Goal: Information Seeking & Learning: Learn about a topic

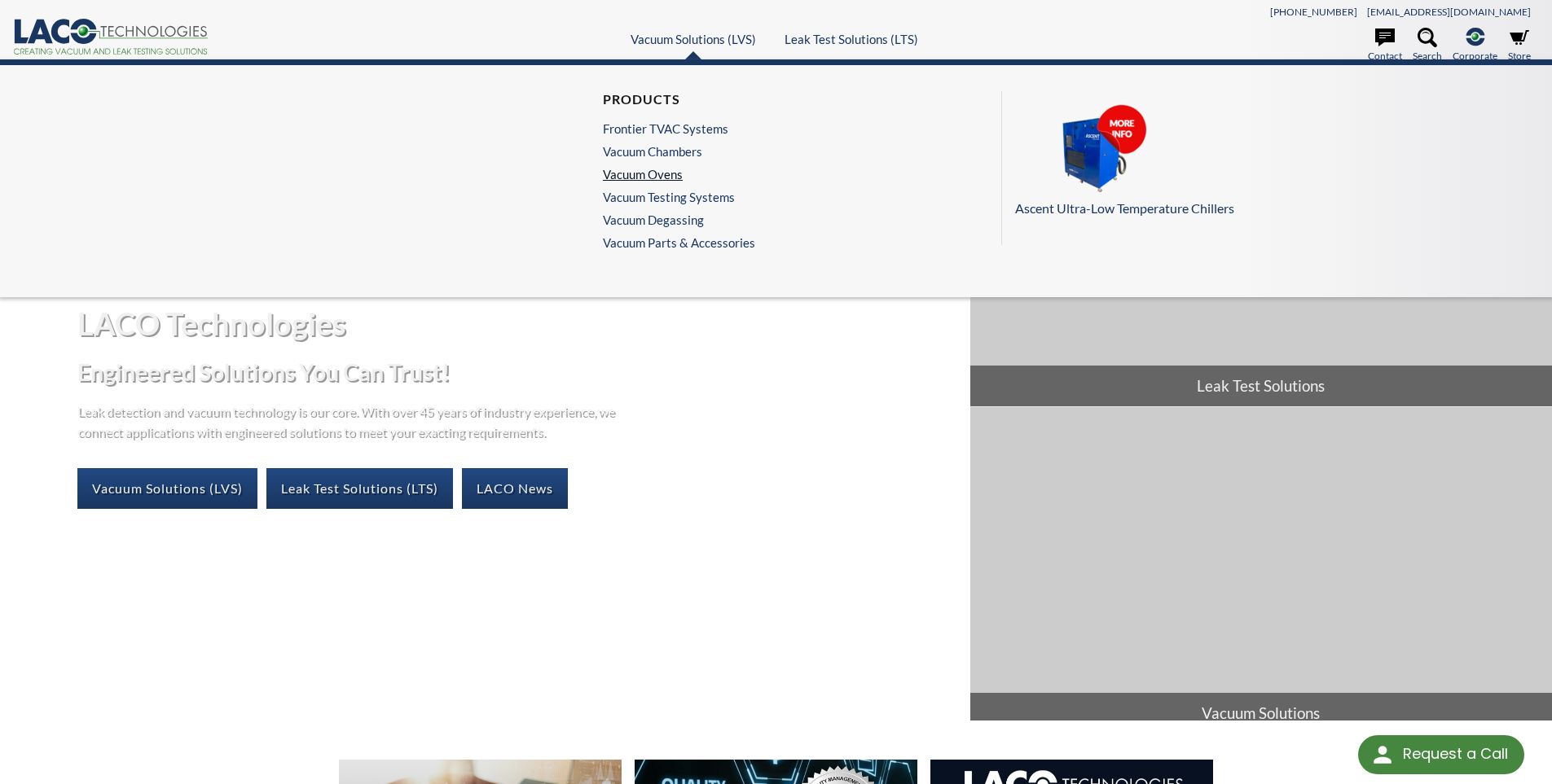
click at [649, 171] on link "Vacuum Ovens" at bounding box center [675, 173] width 144 height 14
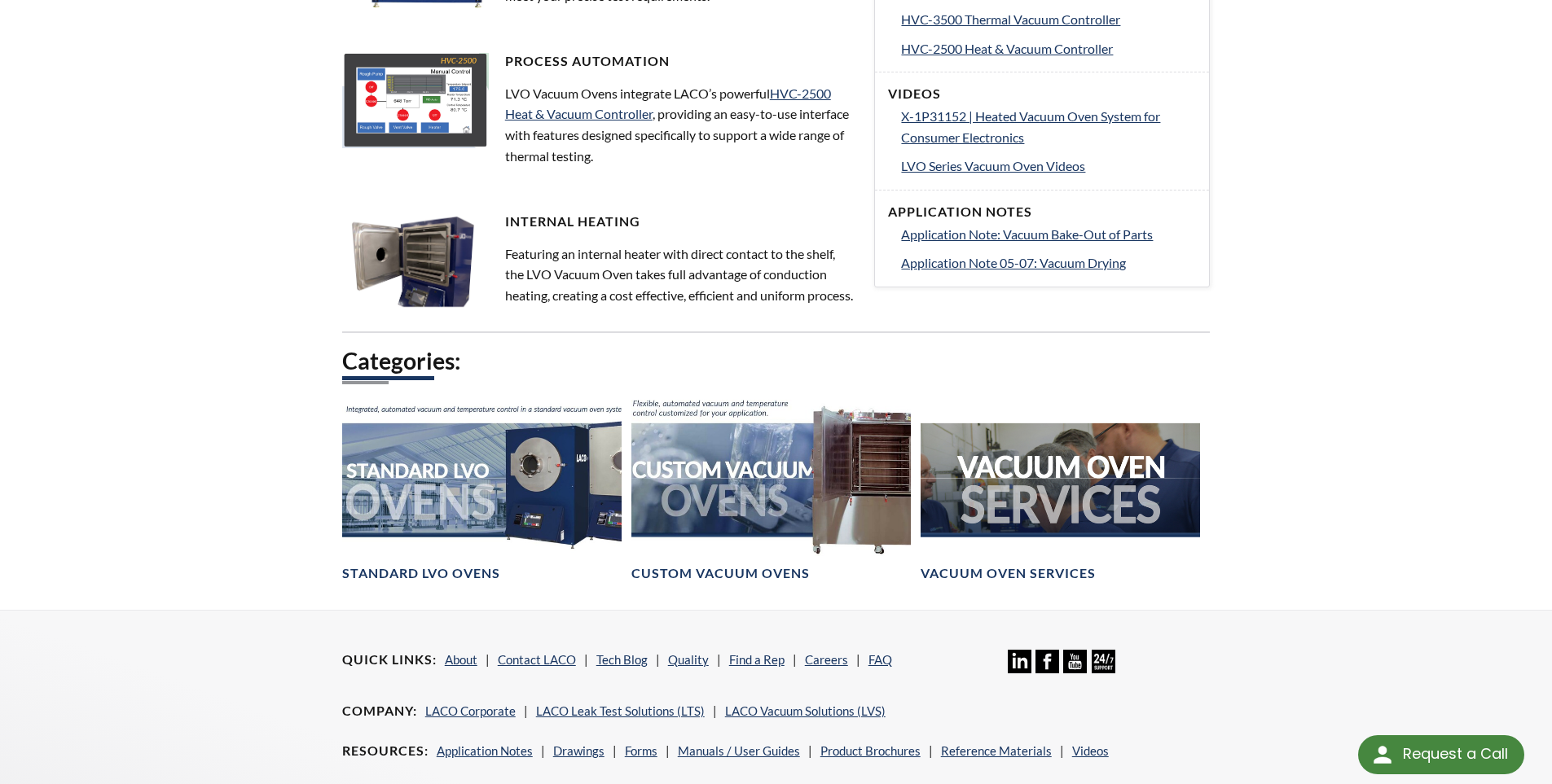
scroll to position [814, 0]
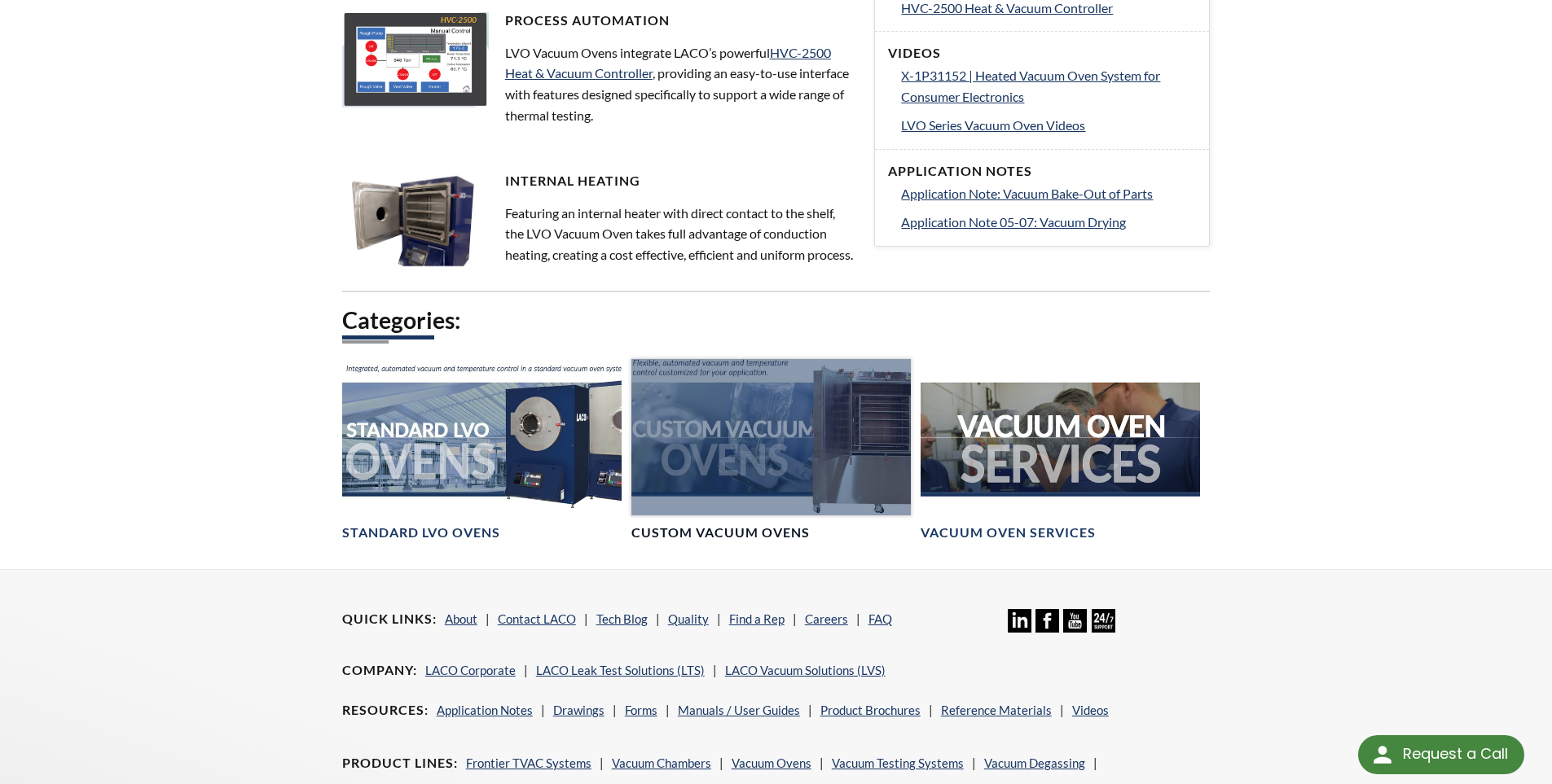
click at [741, 494] on div at bounding box center [771, 438] width 280 height 157
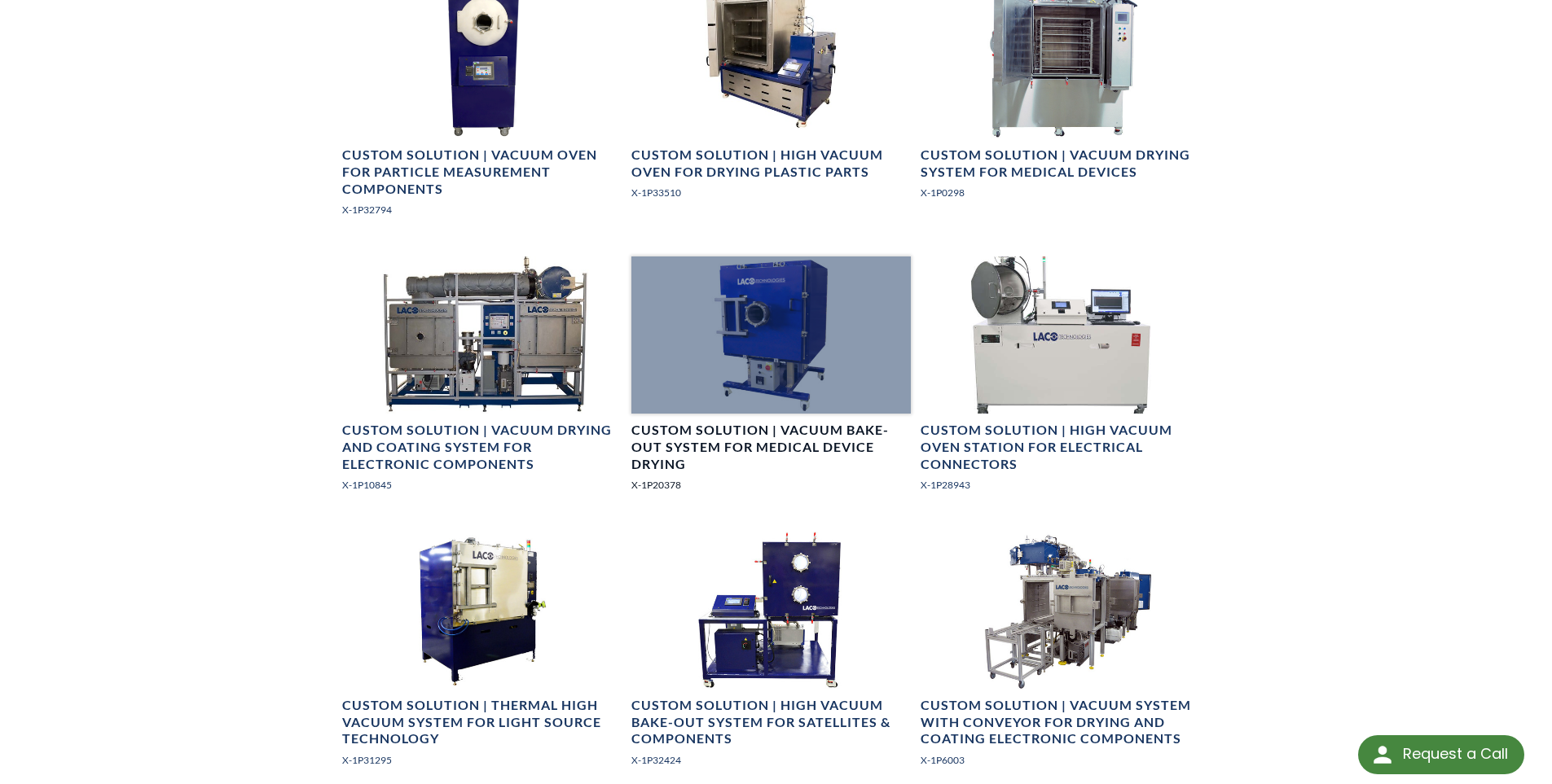
scroll to position [1955, 0]
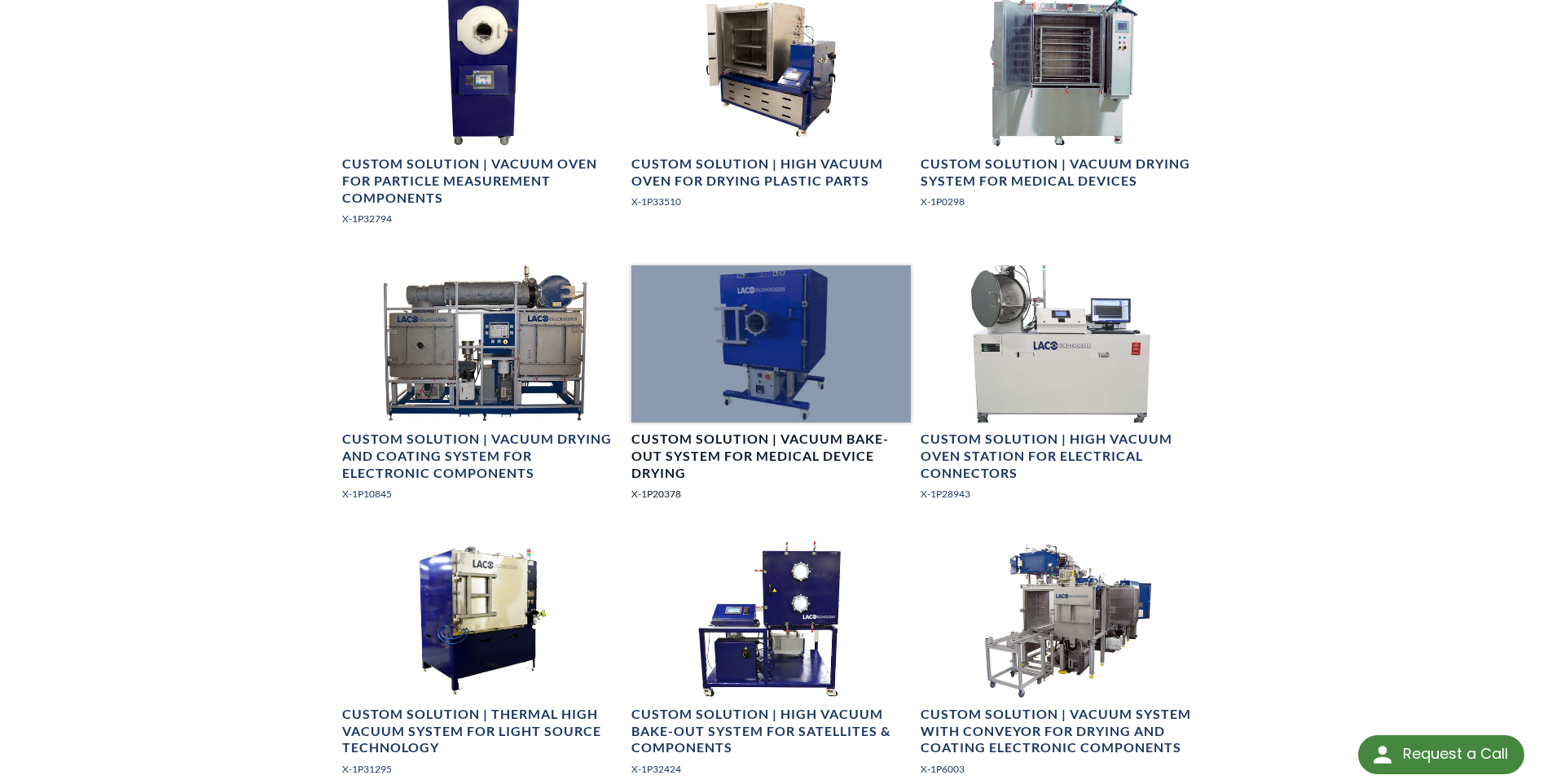
click at [741, 444] on h4 "Custom Solution | Vacuum Bake-Out System for Medical Device Drying" at bounding box center [771, 455] width 280 height 50
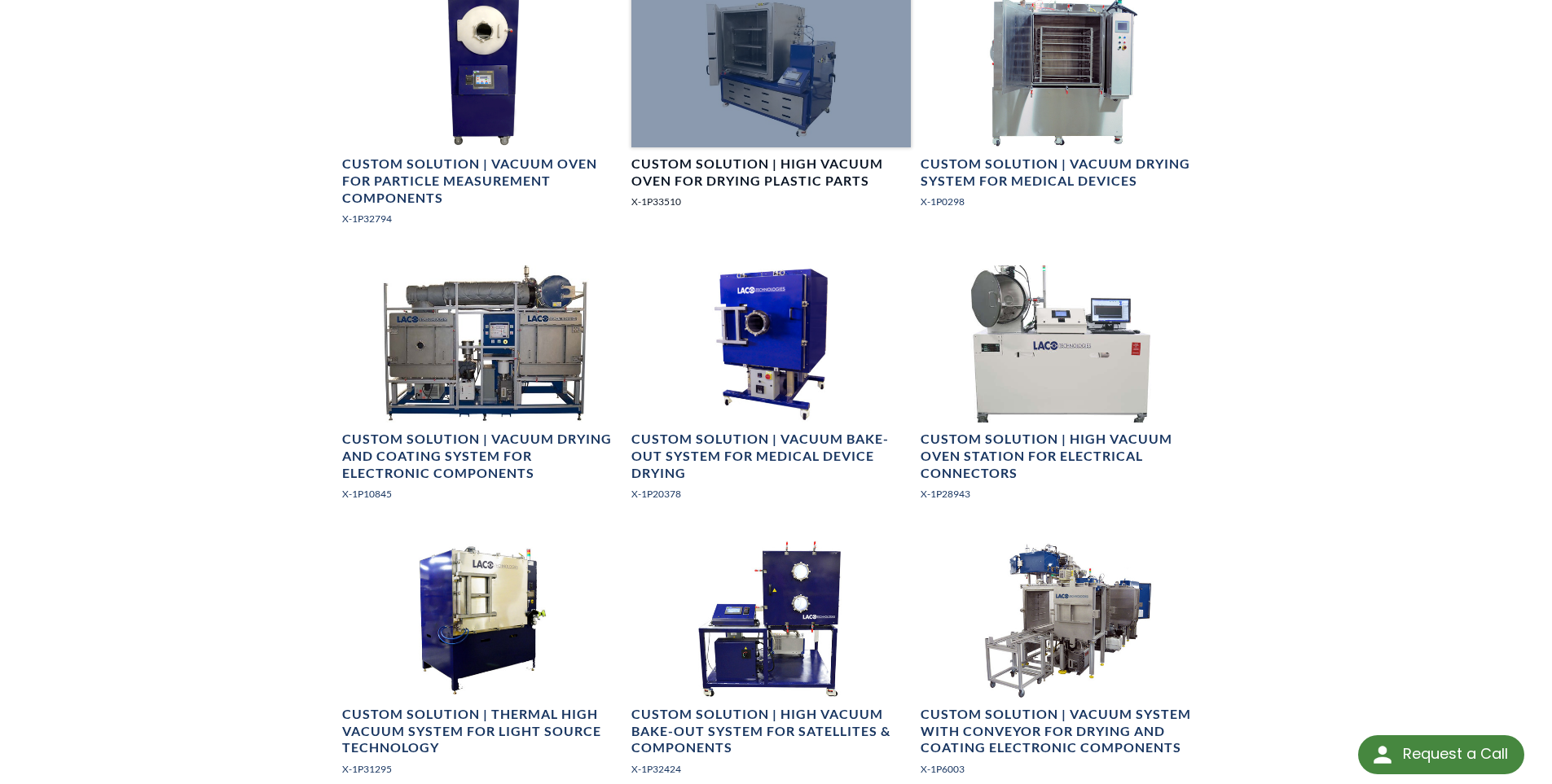
click at [735, 190] on h4 "Custom Solution | High Vacuum Oven for Drying Plastic Parts" at bounding box center [771, 173] width 280 height 34
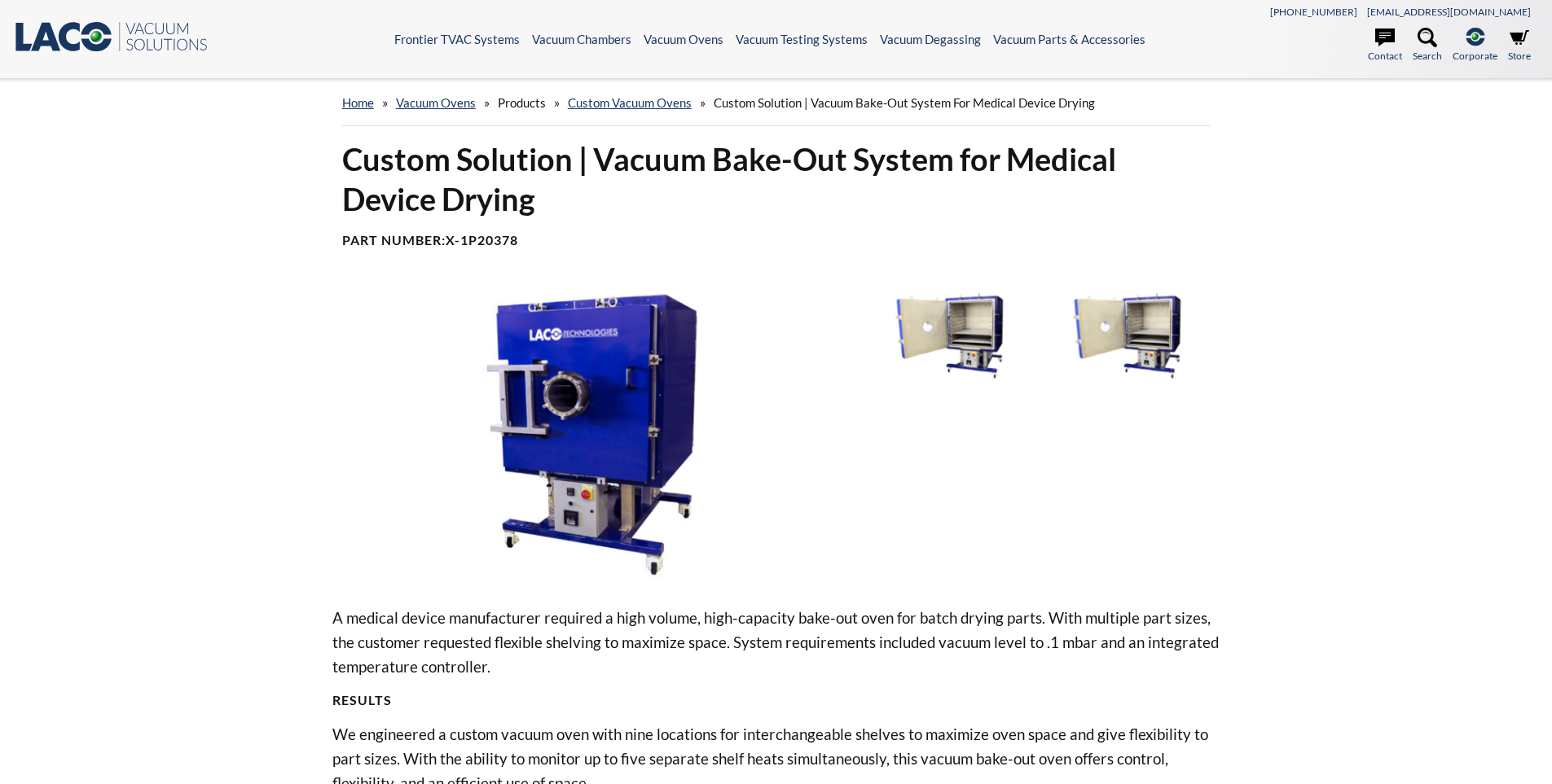
select select "Language Translate Widget"
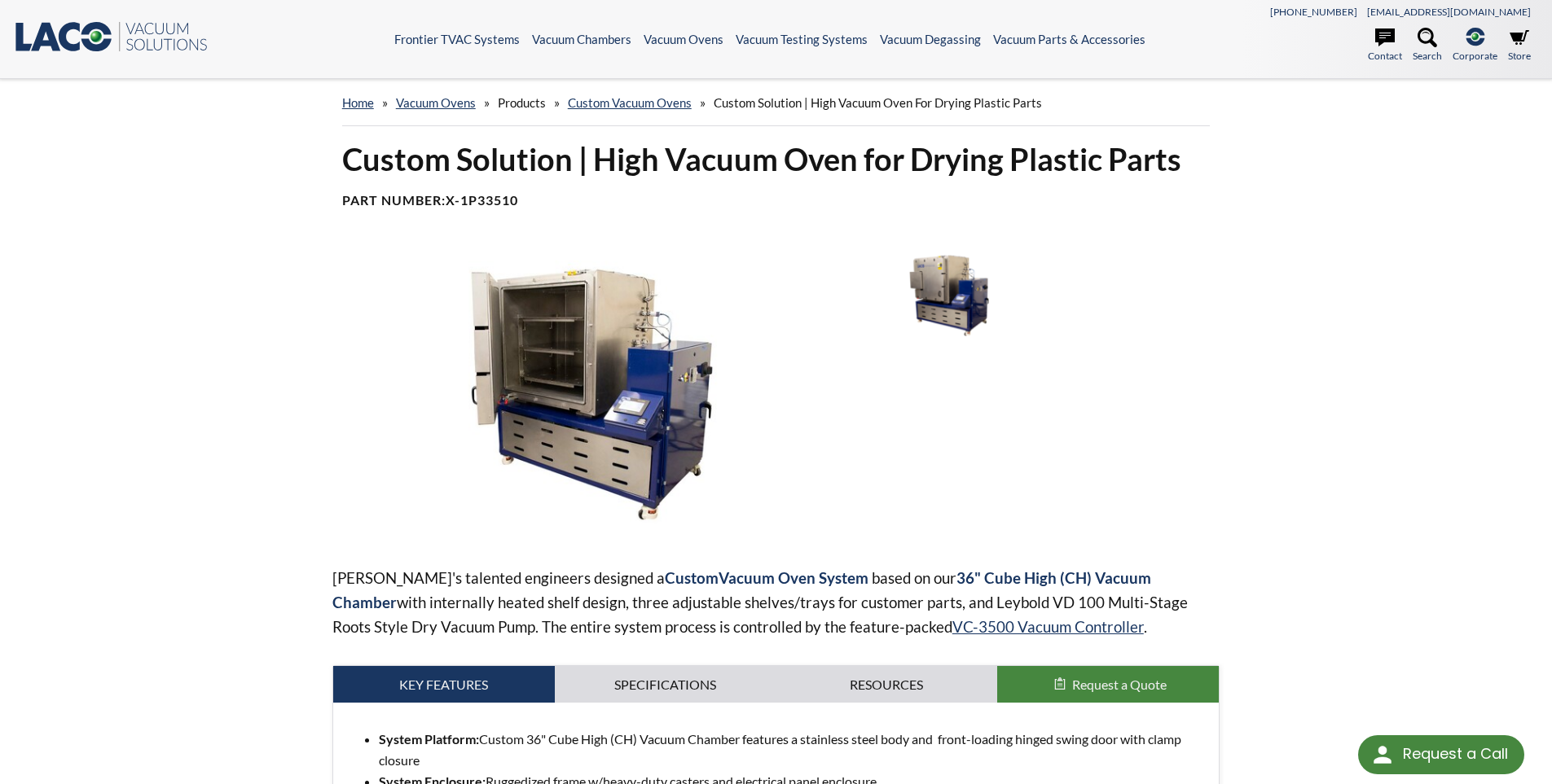
click at [584, 392] on img at bounding box center [593, 394] width 520 height 292
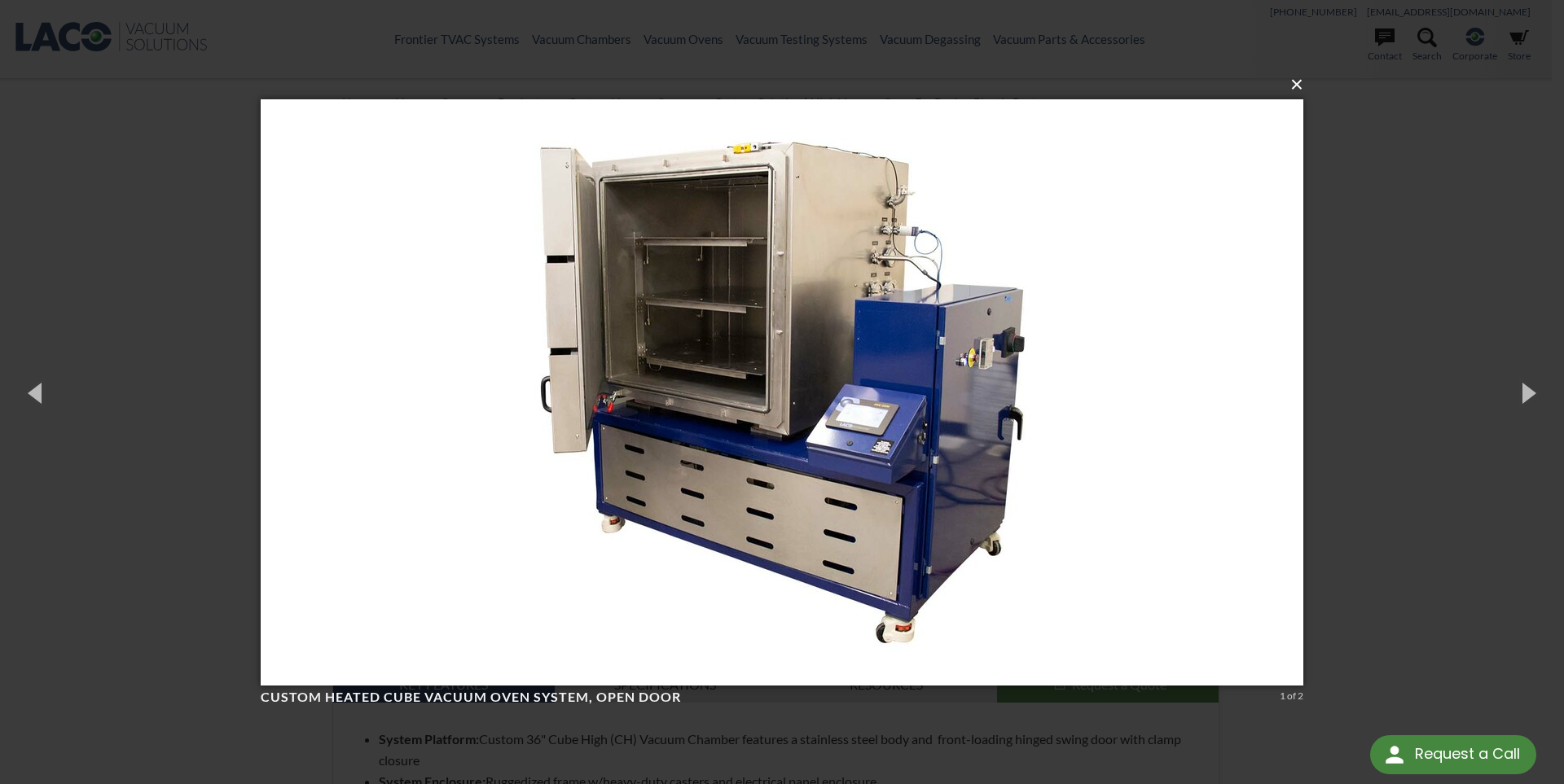
click at [1298, 91] on button "×" at bounding box center [787, 84] width 1043 height 36
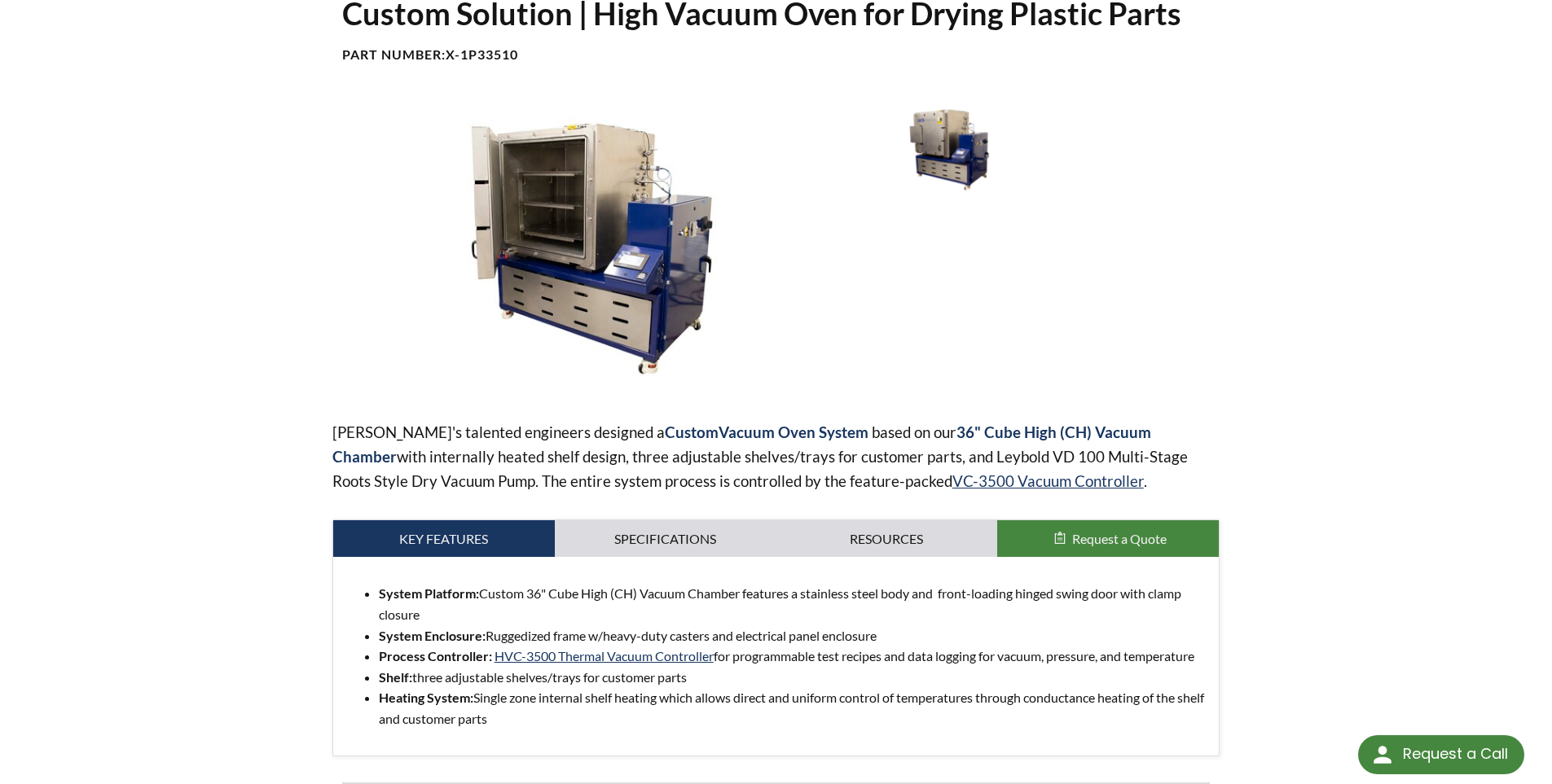
scroll to position [163, 0]
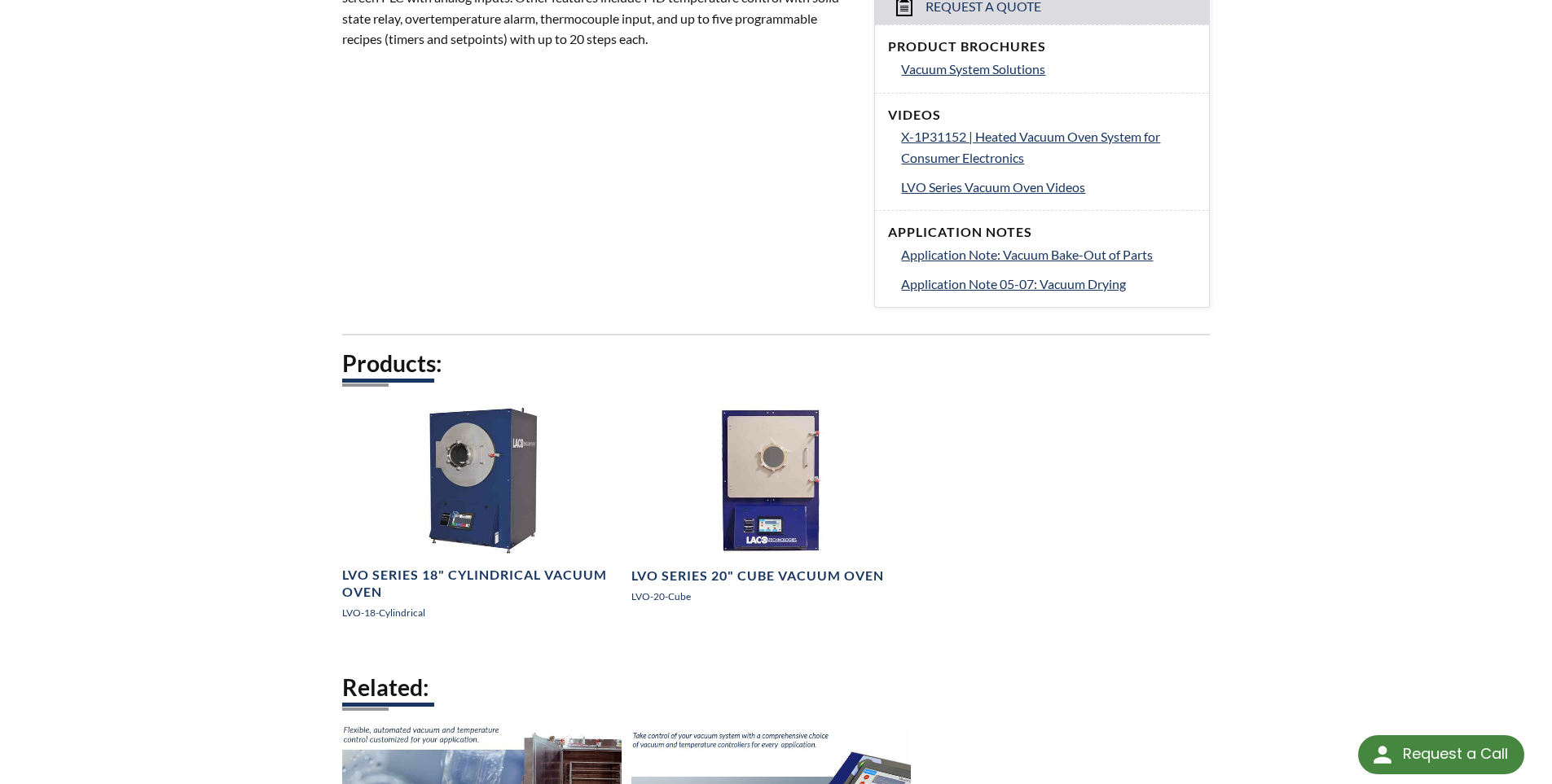
scroll to position [733, 0]
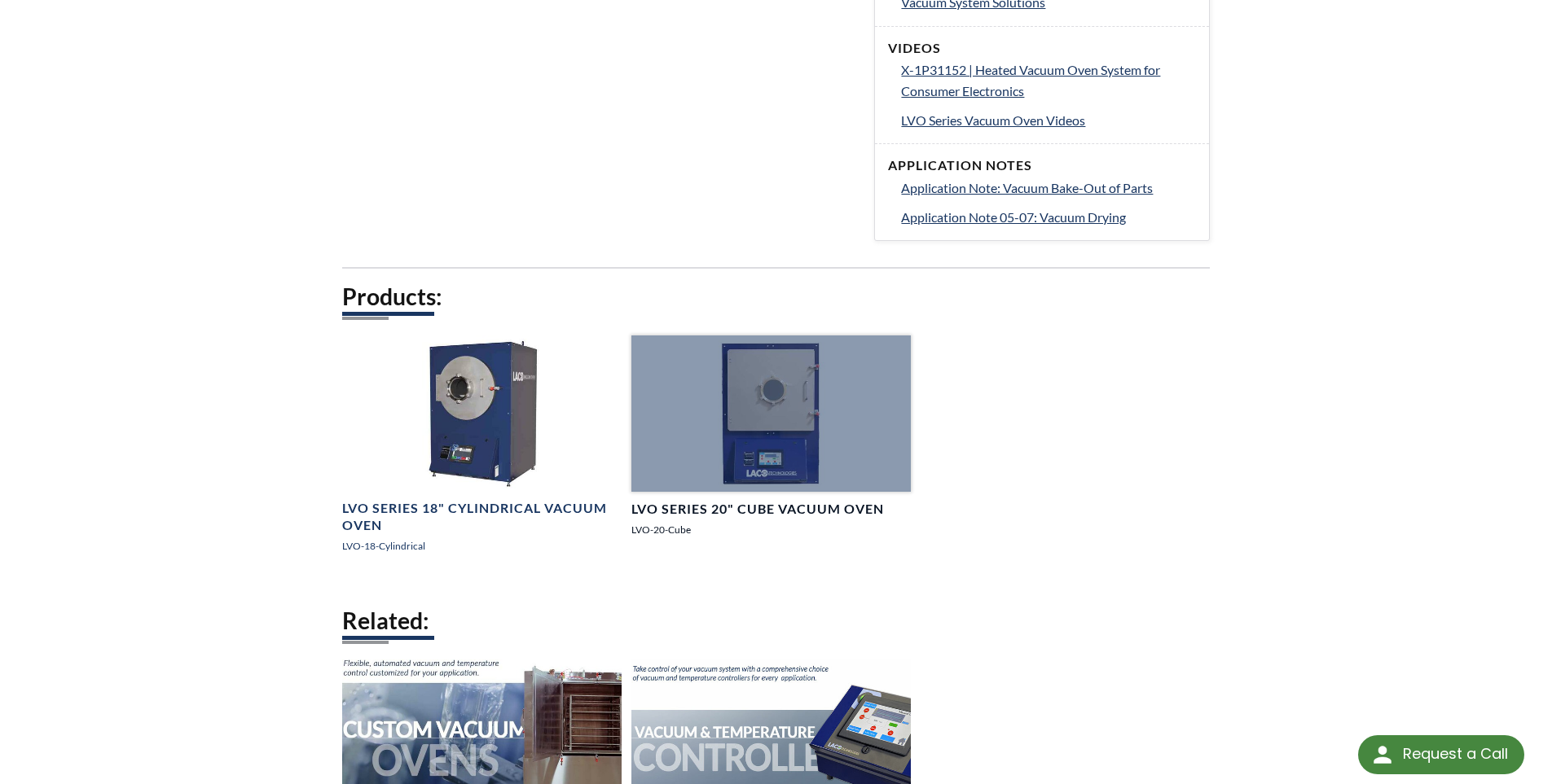
click at [684, 512] on h4 "LVO Series 20" Cube Vacuum Oven" at bounding box center [758, 509] width 252 height 17
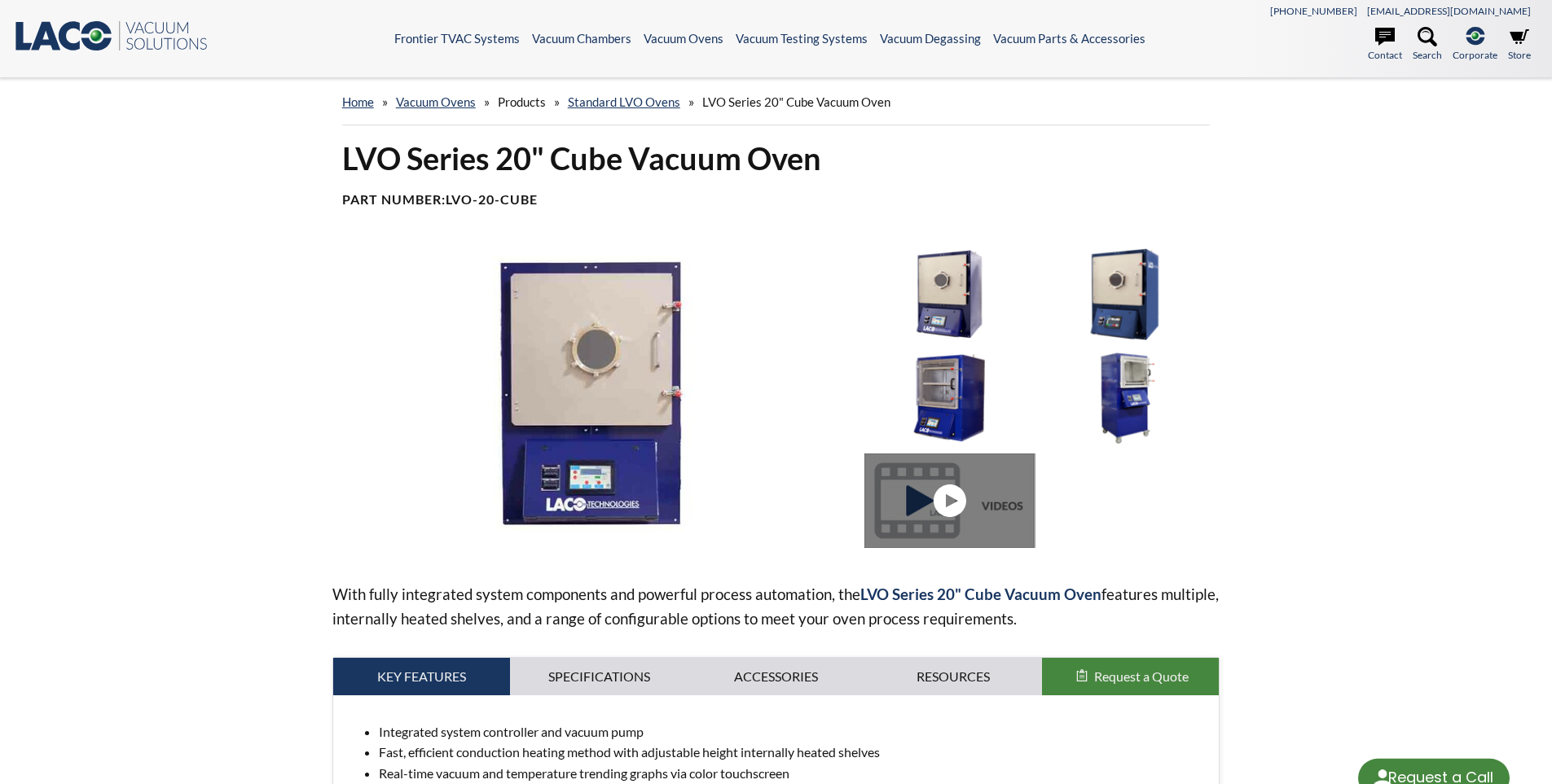
select select "Language Translate Widget"
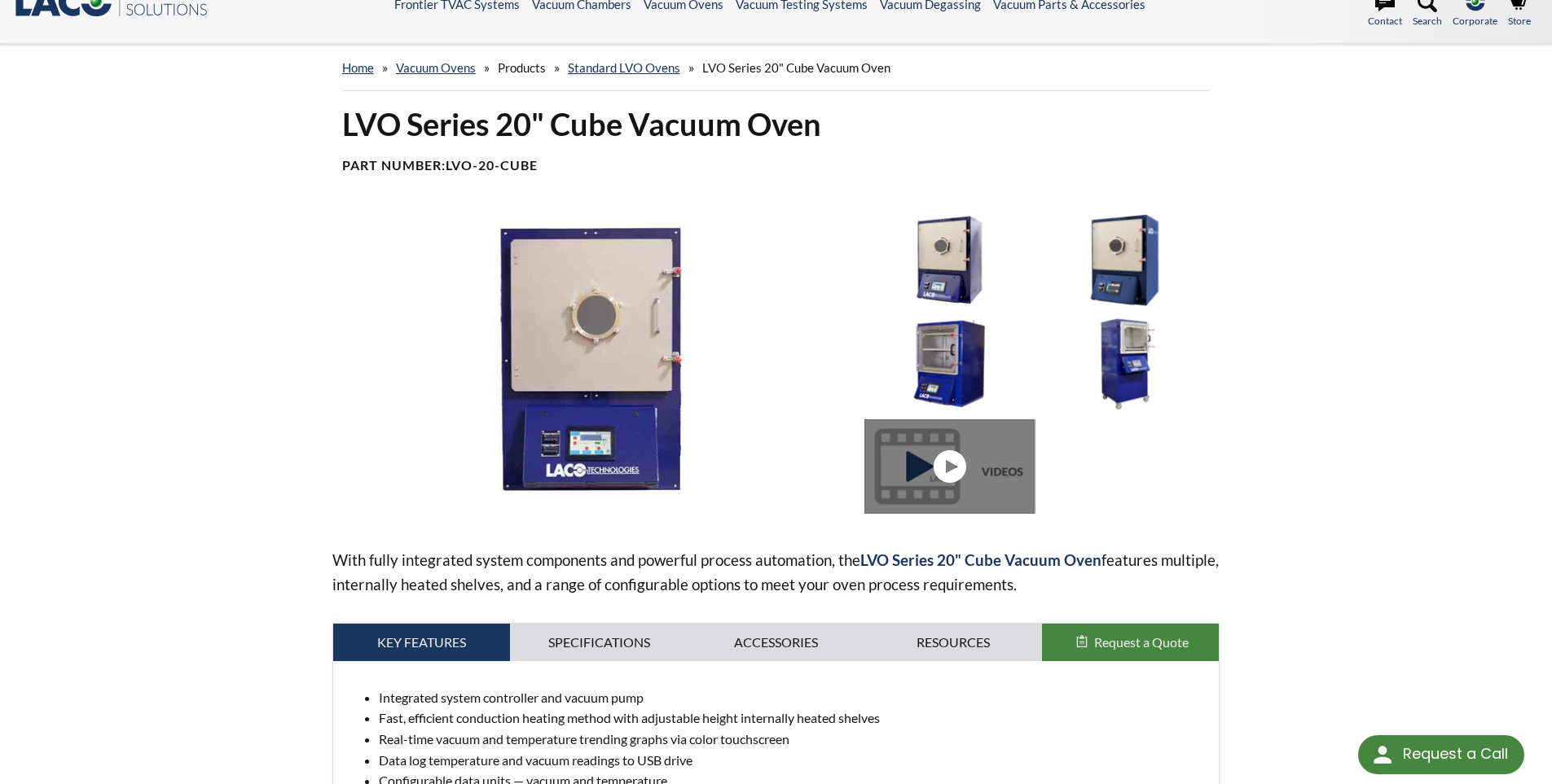
scroll to position [27, 0]
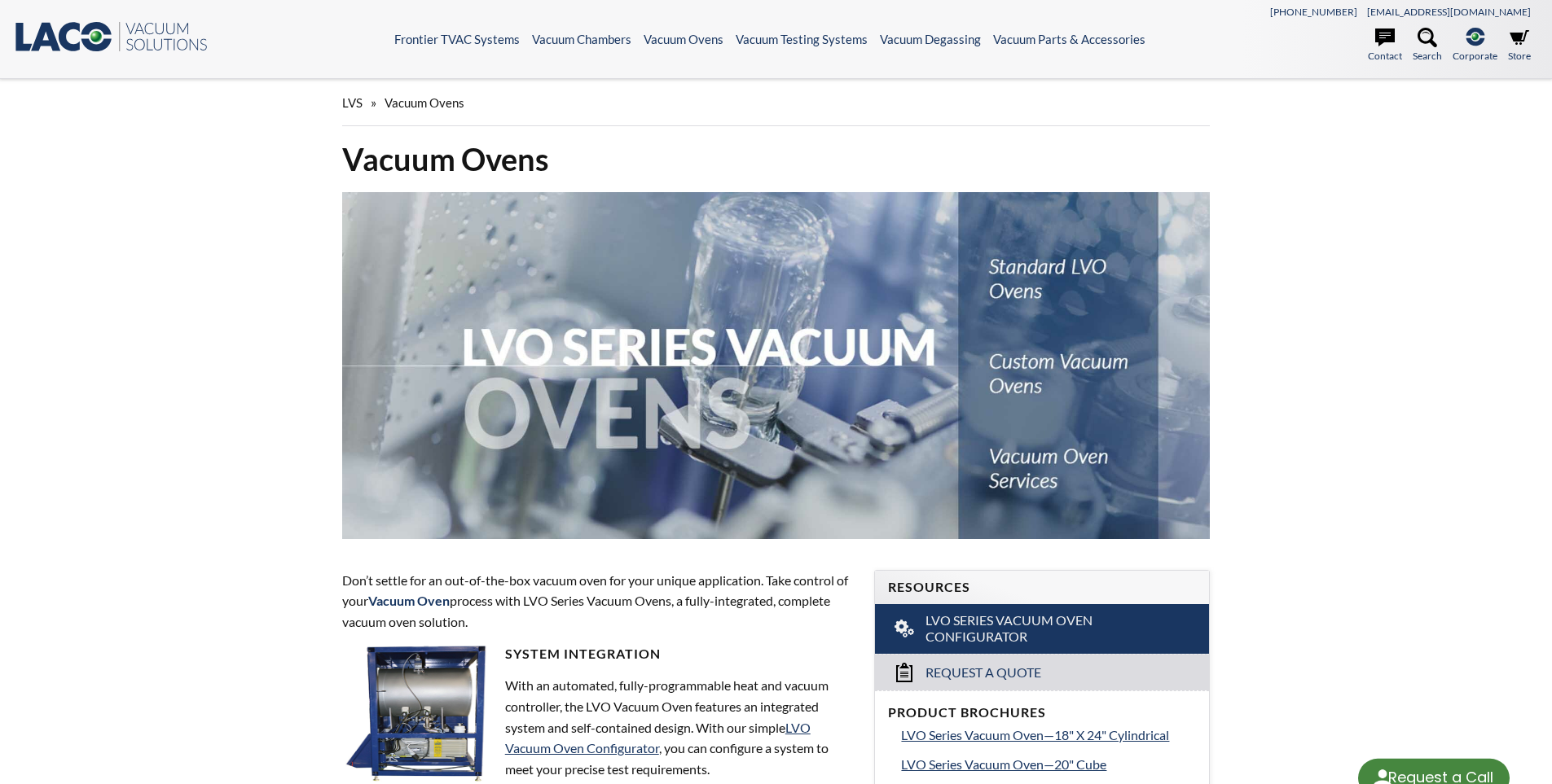
select select "Language Translate Widget"
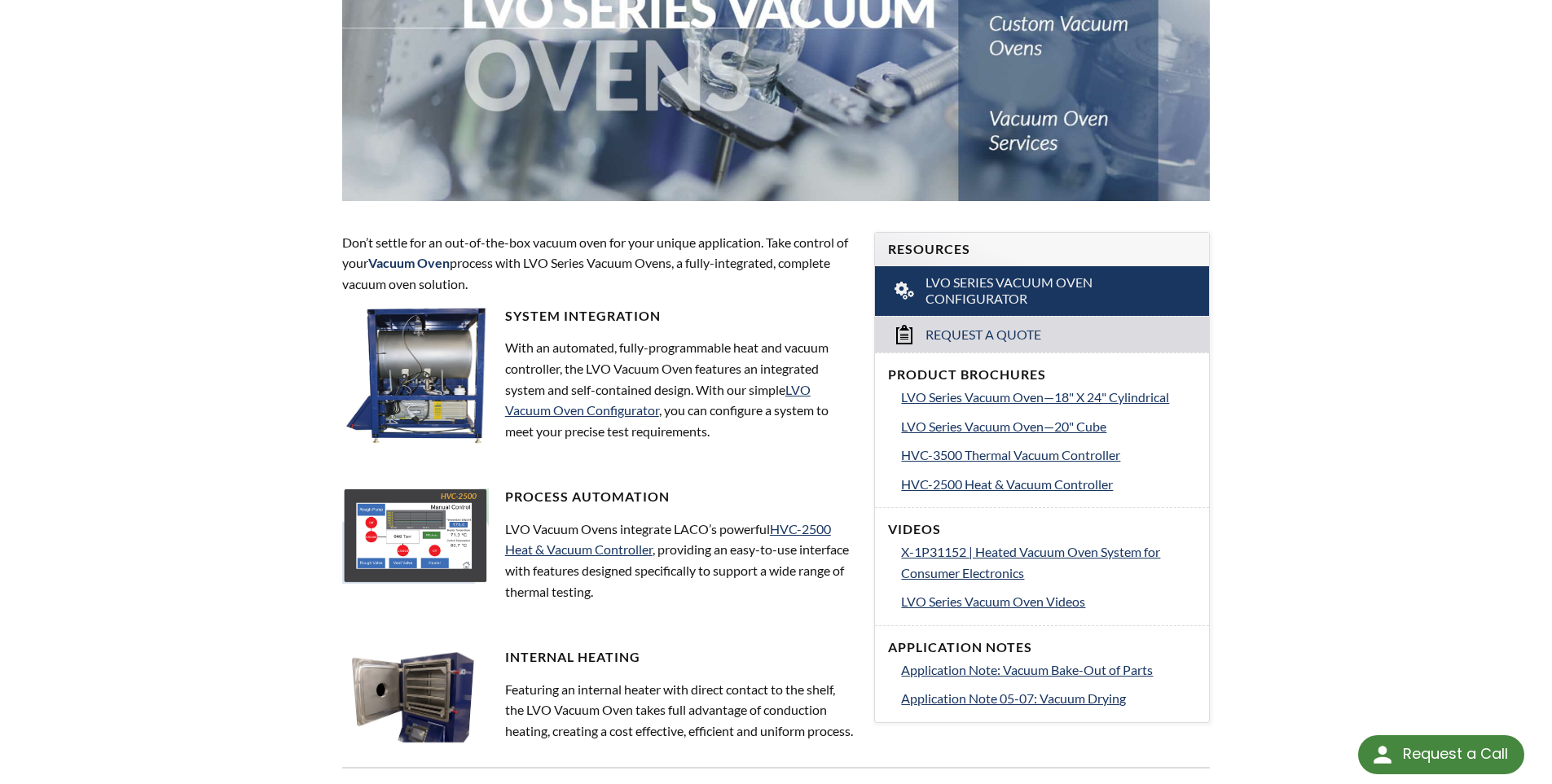
scroll to position [651, 0]
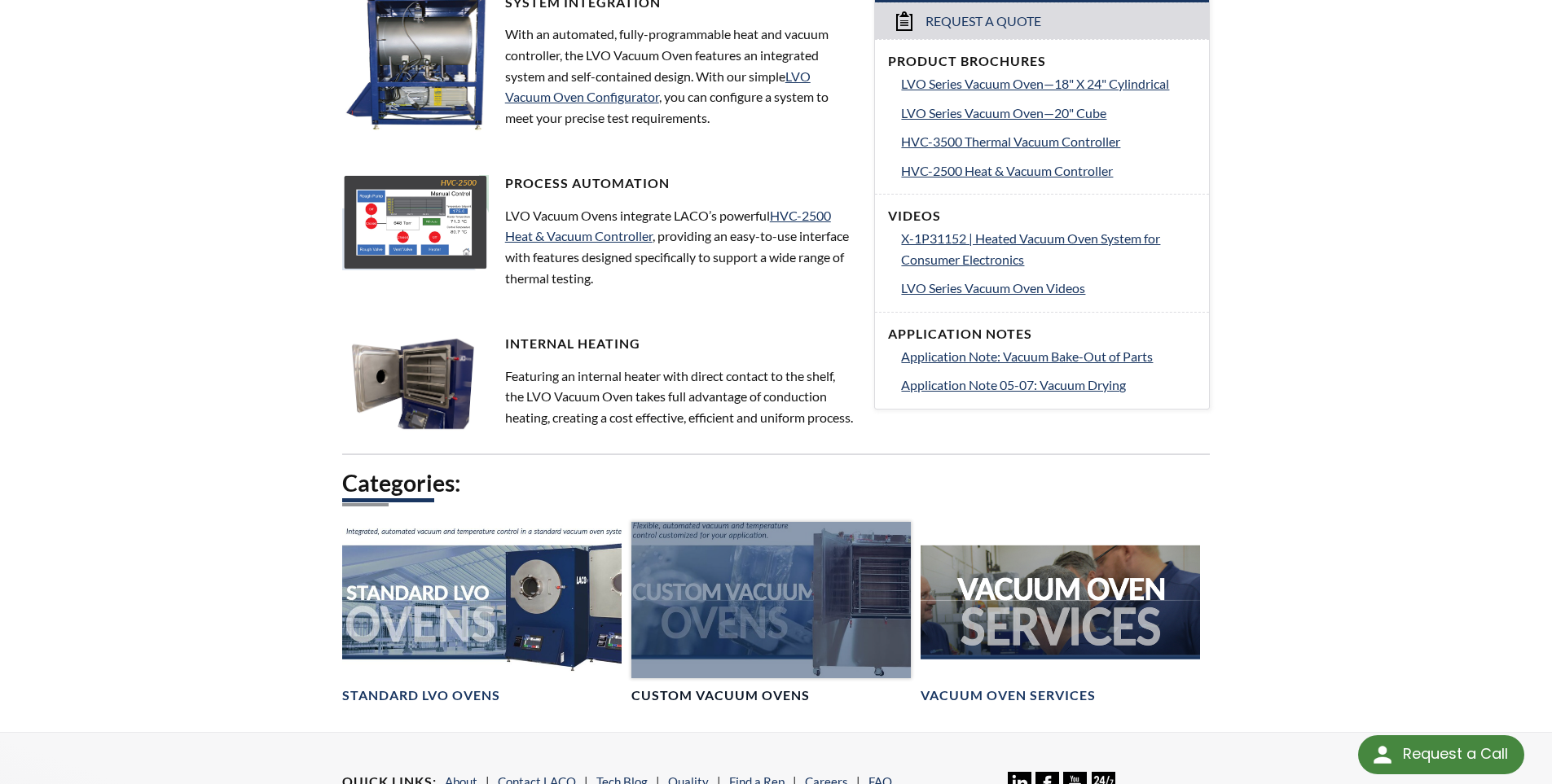
click at [744, 595] on div at bounding box center [771, 601] width 280 height 157
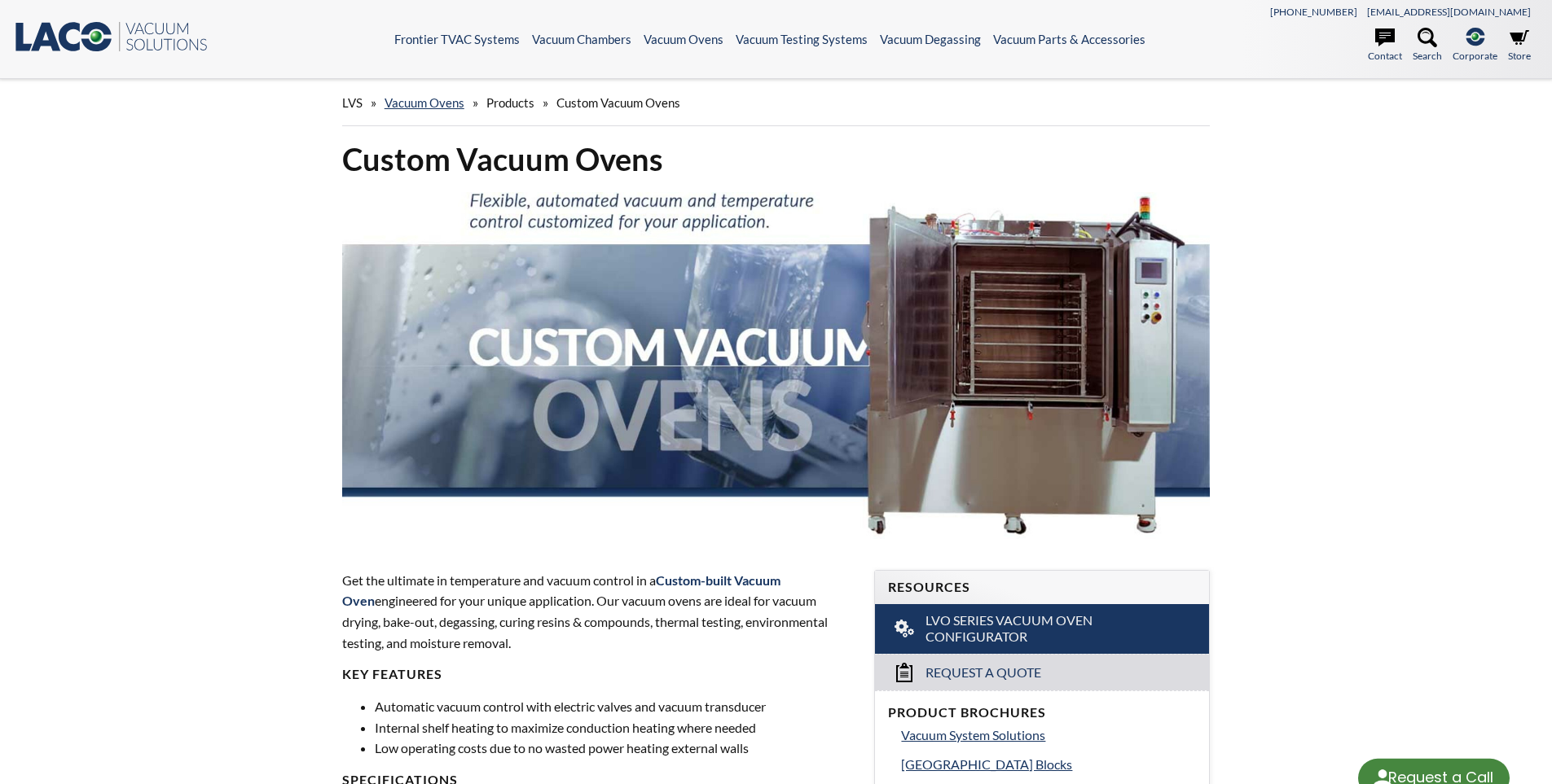
select select "Language Translate Widget"
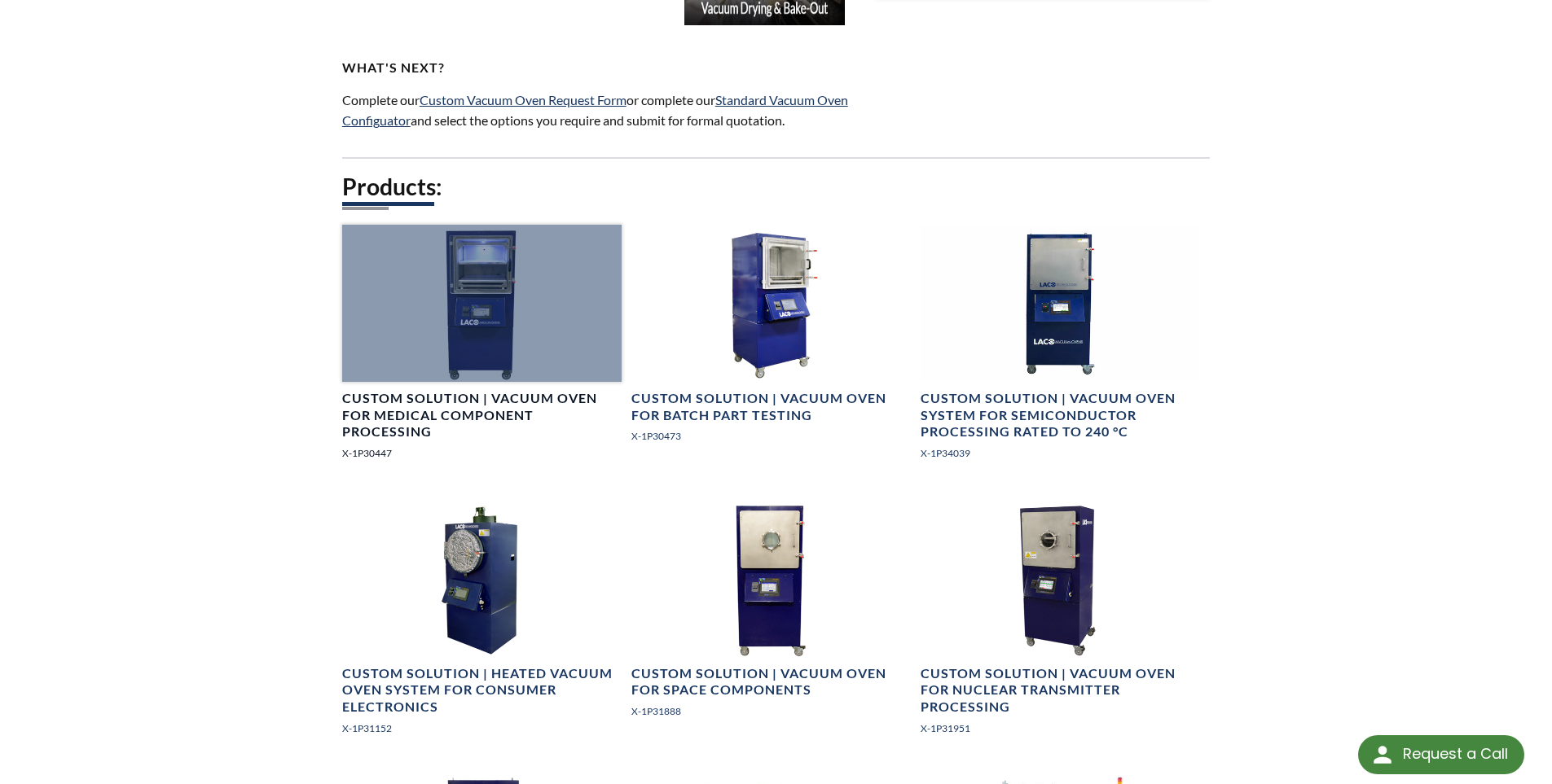
scroll to position [1222, 0]
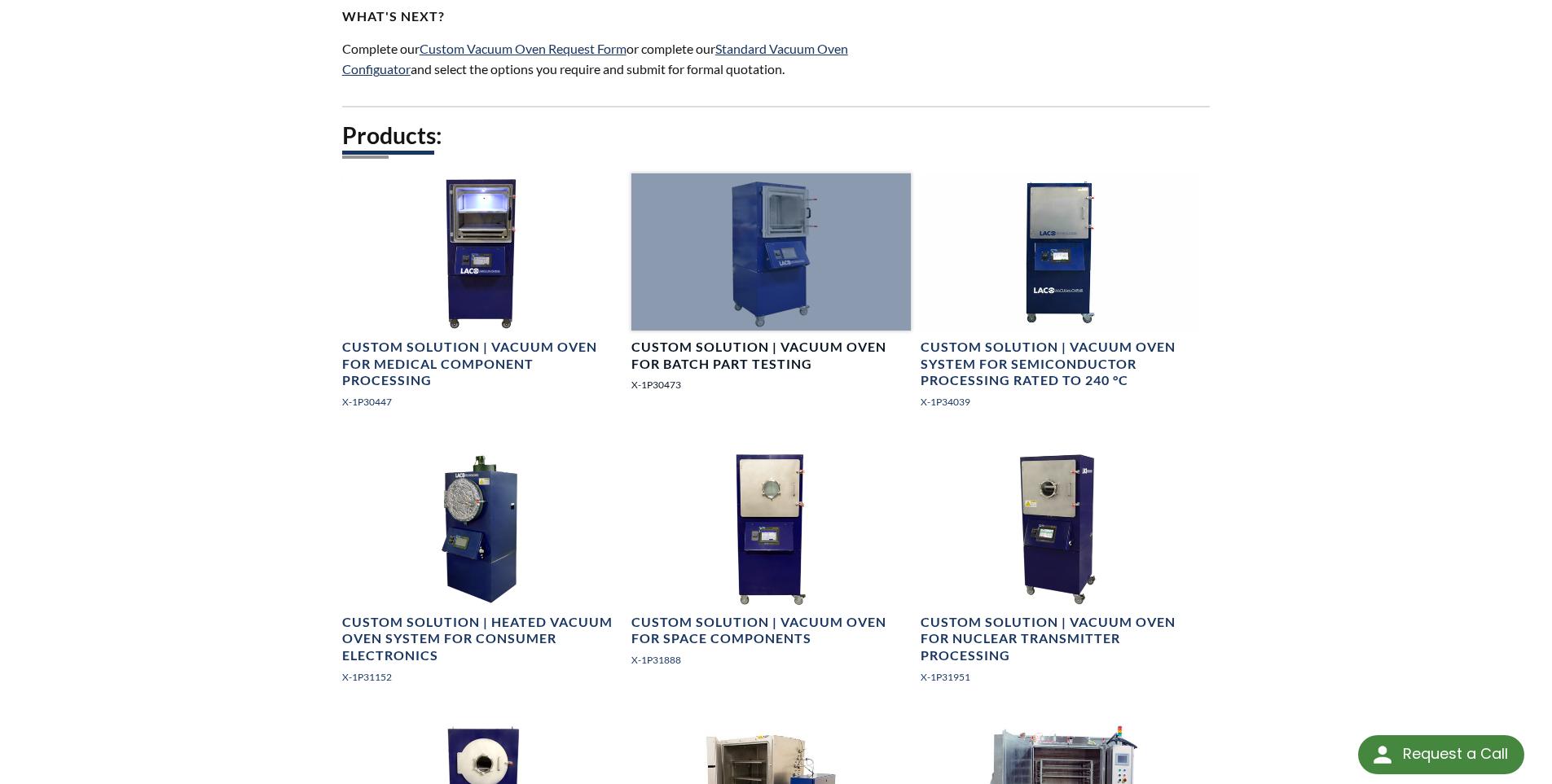
click at [689, 361] on h4 "Custom Solution | Vacuum Oven for Batch Part Testing" at bounding box center [771, 356] width 280 height 34
